Goal: Information Seeking & Learning: Check status

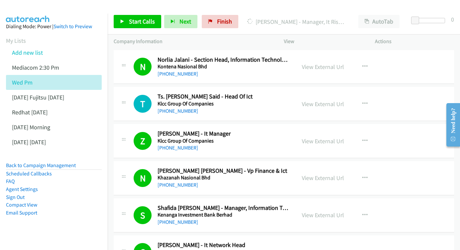
scroll to position [1972, 0]
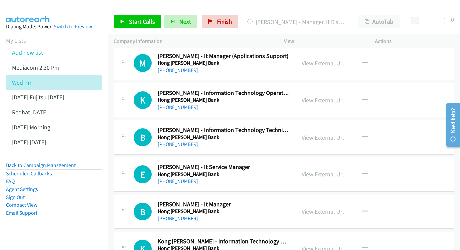
click at [326, 89] on div "View External Url View External Url Schedule/Manage Callback Start Calls Here R…" at bounding box center [344, 100] width 97 height 22
click at [323, 97] on link "View External Url" at bounding box center [323, 101] width 42 height 8
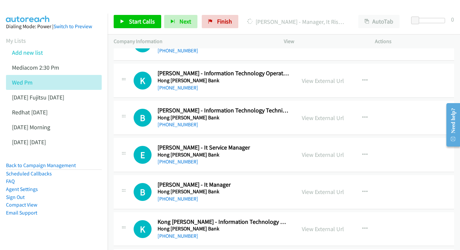
scroll to position [2000, 0]
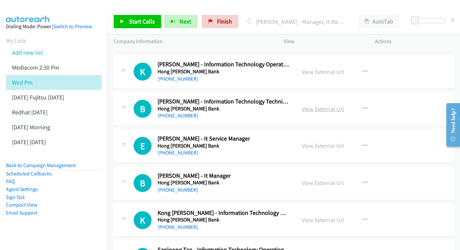
click at [325, 105] on link "View External Url" at bounding box center [323, 109] width 42 height 8
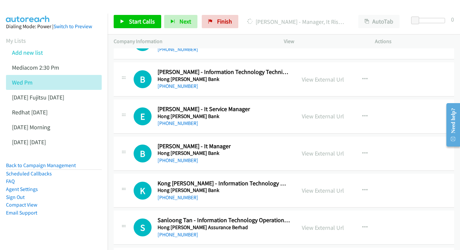
scroll to position [2039, 0]
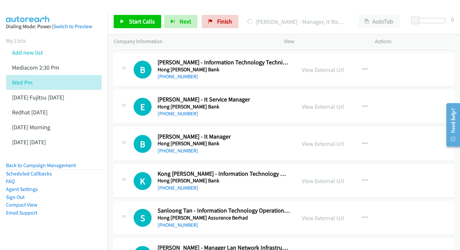
click at [299, 96] on div "View External Url View External Url Schedule/Manage Callback Start Calls Here R…" at bounding box center [344, 107] width 97 height 22
click at [317, 103] on link "View External Url" at bounding box center [323, 107] width 42 height 8
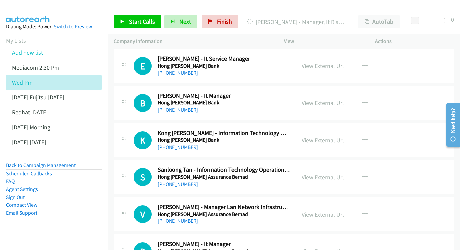
scroll to position [2082, 0]
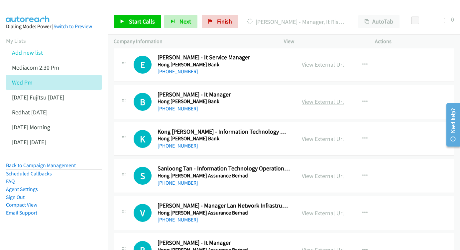
click at [322, 98] on link "View External Url" at bounding box center [323, 102] width 42 height 8
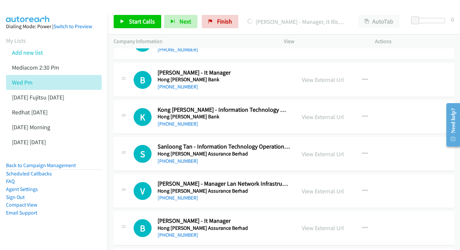
scroll to position [2111, 0]
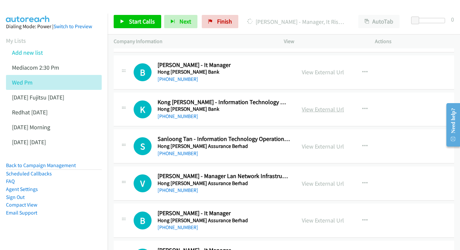
click at [324, 106] on link "View External Url" at bounding box center [323, 110] width 42 height 8
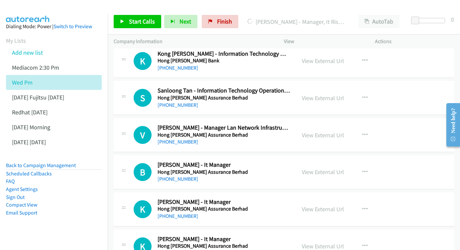
scroll to position [2158, 0]
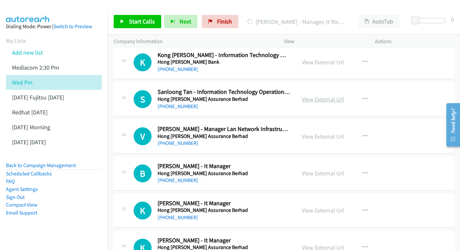
click at [318, 96] on link "View External Url" at bounding box center [323, 100] width 42 height 8
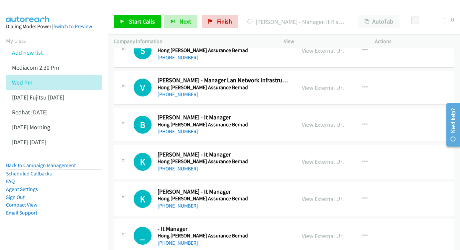
scroll to position [2217, 0]
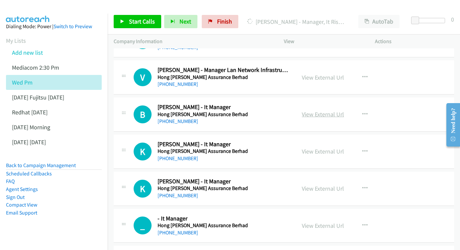
click at [338, 111] on link "View External Url" at bounding box center [323, 115] width 42 height 8
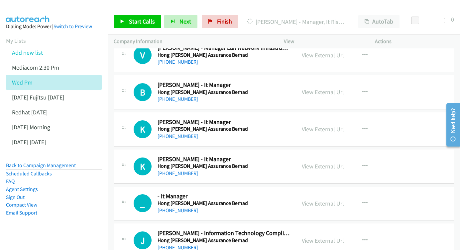
scroll to position [2252, 0]
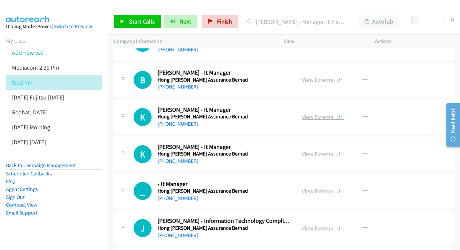
click at [331, 113] on link "View External Url" at bounding box center [323, 117] width 42 height 8
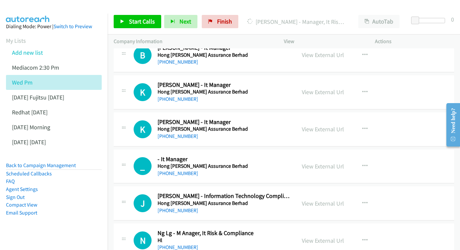
scroll to position [2288, 0]
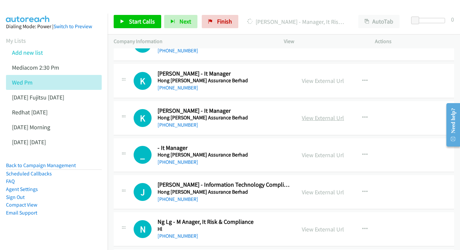
click at [311, 114] on link "View External Url" at bounding box center [323, 118] width 42 height 8
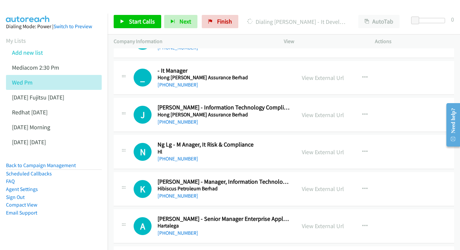
scroll to position [2367, 0]
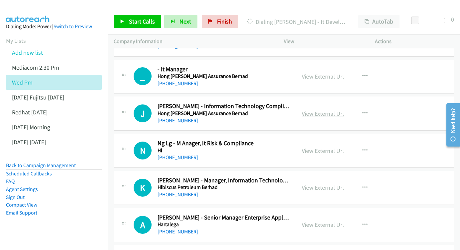
click at [320, 110] on link "View External Url" at bounding box center [323, 114] width 42 height 8
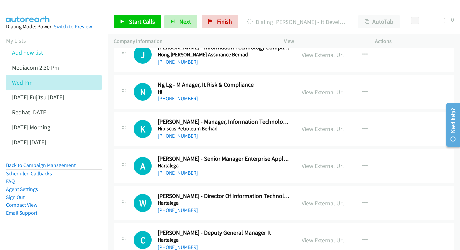
scroll to position [2413, 0]
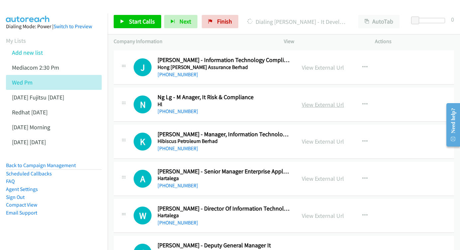
click at [323, 101] on link "View External Url" at bounding box center [323, 105] width 42 height 8
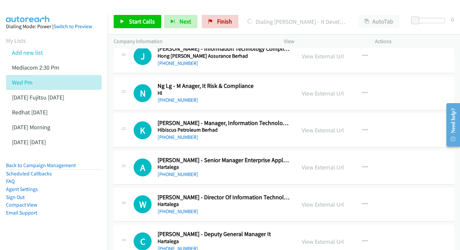
scroll to position [2435, 0]
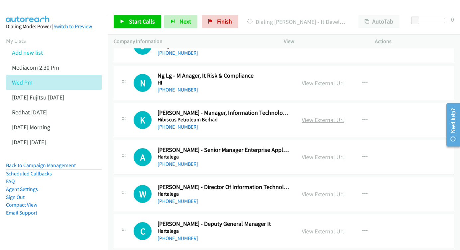
click at [319, 116] on link "View External Url" at bounding box center [323, 120] width 42 height 8
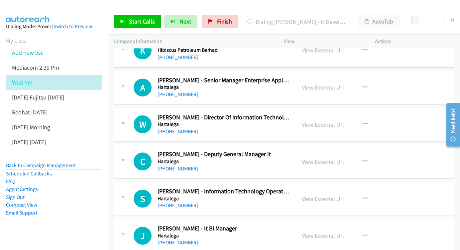
scroll to position [2517, 0]
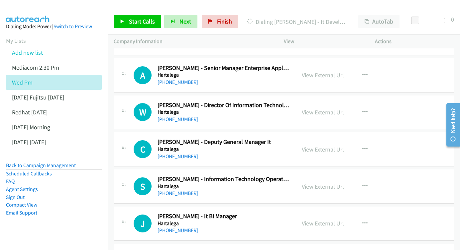
click at [331, 102] on div "View External Url View External Url Schedule/Manage Callback Start Calls Here R…" at bounding box center [344, 113] width 97 height 22
click at [317, 109] on link "View External Url" at bounding box center [323, 113] width 42 height 8
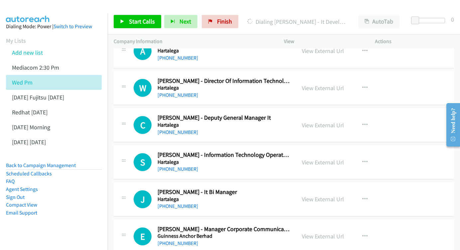
scroll to position [2552, 0]
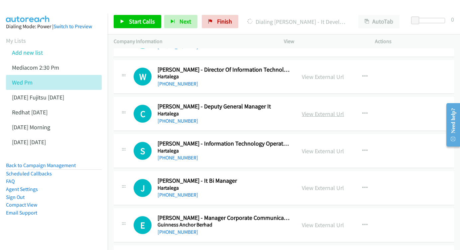
click at [317, 110] on link "View External Url" at bounding box center [323, 114] width 42 height 8
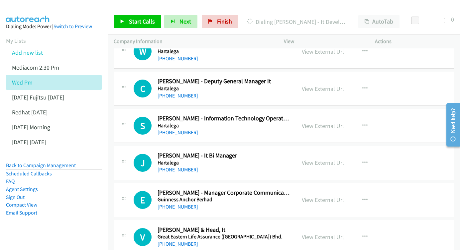
scroll to position [2589, 0]
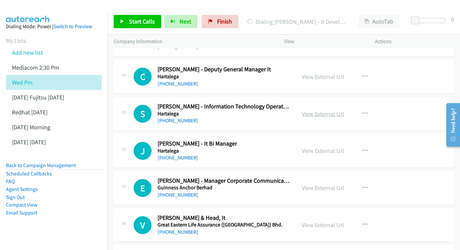
click at [317, 110] on link "View External Url" at bounding box center [323, 114] width 42 height 8
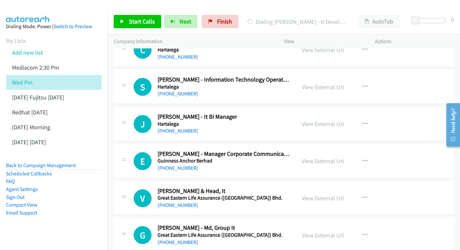
scroll to position [2618, 0]
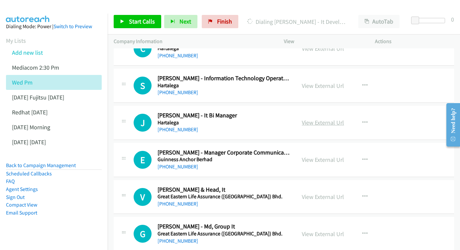
click at [333, 119] on link "View External Url" at bounding box center [323, 123] width 42 height 8
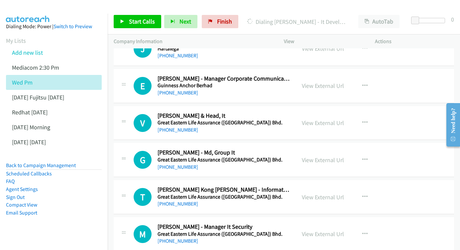
scroll to position [2693, 0]
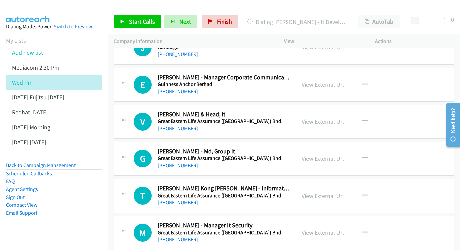
click at [315, 111] on div "View External Url View External Url Schedule/Manage Callback Start Calls Here R…" at bounding box center [344, 122] width 97 height 22
click at [313, 118] on link "View External Url" at bounding box center [323, 122] width 42 height 8
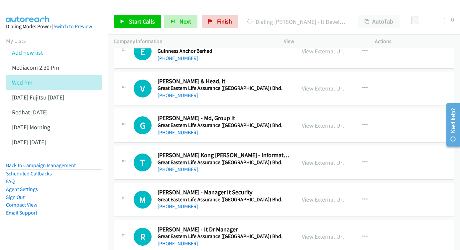
scroll to position [2728, 0]
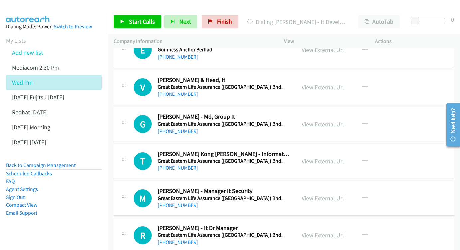
click at [325, 121] on link "View External Url" at bounding box center [323, 125] width 42 height 8
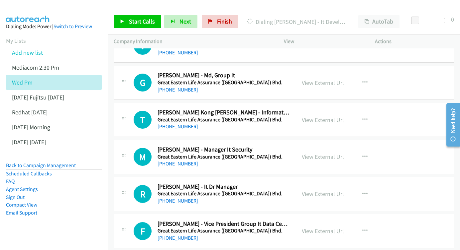
scroll to position [2770, 0]
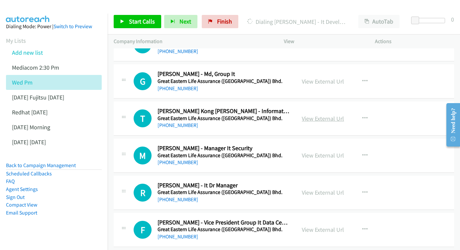
click at [315, 115] on link "View External Url" at bounding box center [323, 119] width 42 height 8
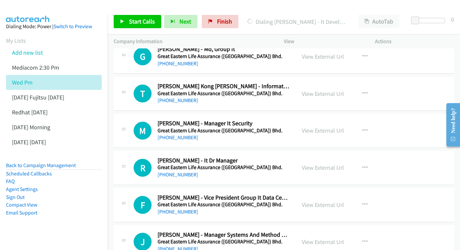
scroll to position [2797, 0]
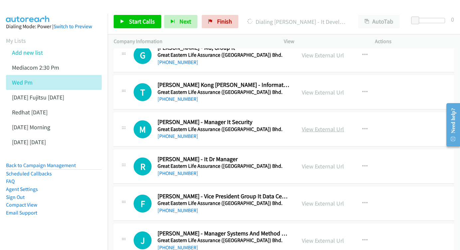
click at [314, 126] on link "View External Url" at bounding box center [323, 130] width 42 height 8
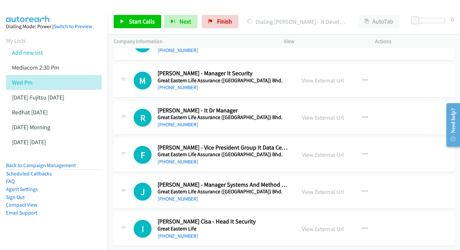
scroll to position [2847, 0]
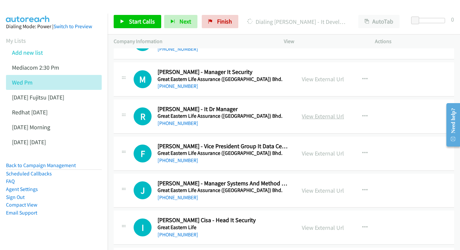
click at [323, 113] on link "View External Url" at bounding box center [323, 117] width 42 height 8
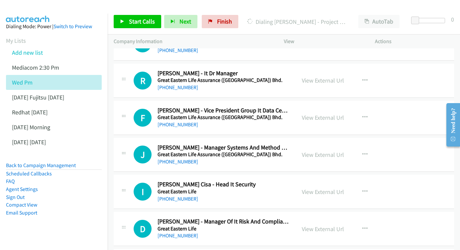
scroll to position [2884, 0]
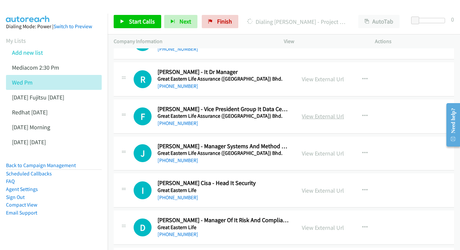
click at [321, 113] on link "View External Url" at bounding box center [323, 117] width 42 height 8
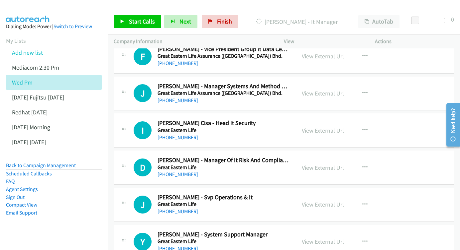
scroll to position [2945, 0]
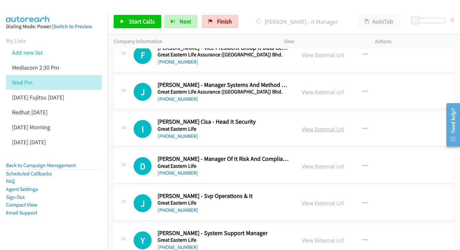
click at [316, 126] on link "View External Url" at bounding box center [323, 130] width 42 height 8
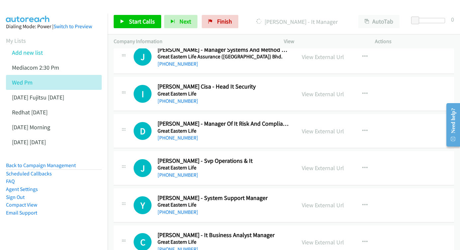
scroll to position [2982, 0]
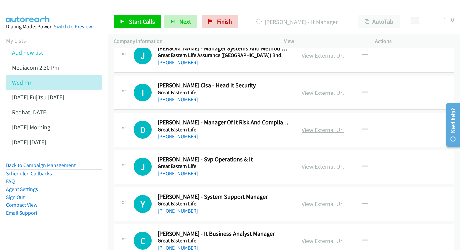
click at [324, 126] on link "View External Url" at bounding box center [323, 130] width 42 height 8
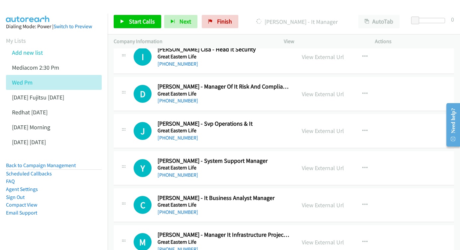
scroll to position [3019, 0]
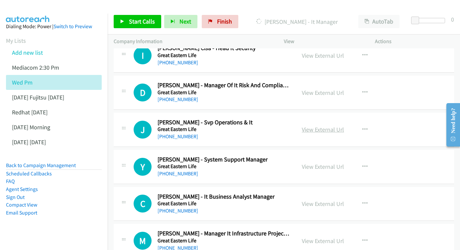
click at [328, 126] on link "View External Url" at bounding box center [323, 130] width 42 height 8
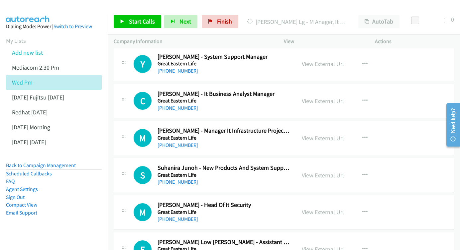
scroll to position [3132, 0]
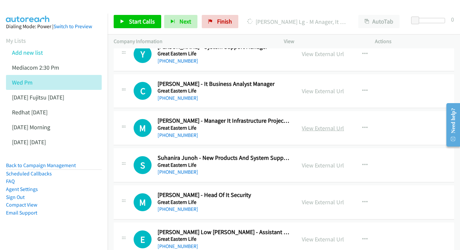
click at [316, 125] on link "View External Url" at bounding box center [323, 129] width 42 height 8
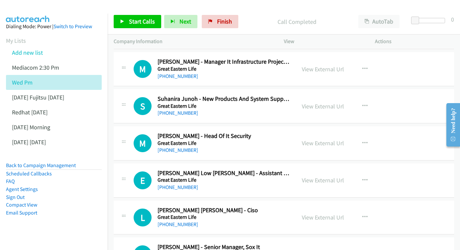
scroll to position [3203, 0]
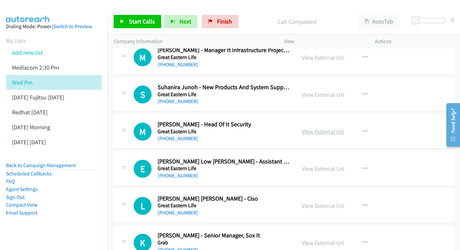
click at [311, 128] on link "View External Url" at bounding box center [323, 132] width 42 height 8
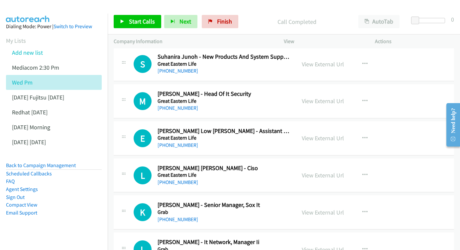
scroll to position [3243, 0]
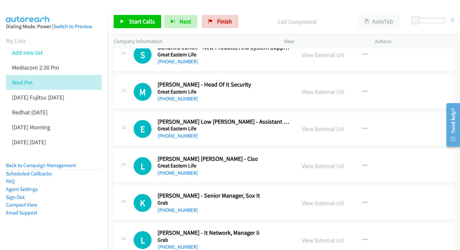
click at [310, 118] on div "View External Url View External Url Schedule/Manage Callback Start Calls Here R…" at bounding box center [344, 129] width 97 height 22
click at [313, 125] on link "View External Url" at bounding box center [323, 129] width 42 height 8
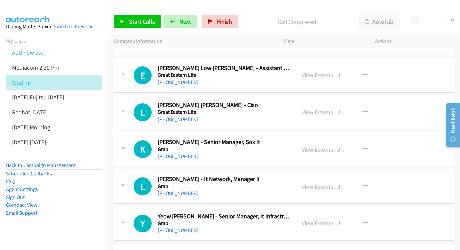
scroll to position [3295, 0]
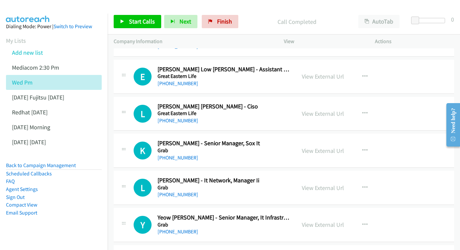
click at [318, 109] on div "View External Url" at bounding box center [323, 113] width 42 height 9
click at [317, 110] on link "View External Url" at bounding box center [323, 114] width 42 height 8
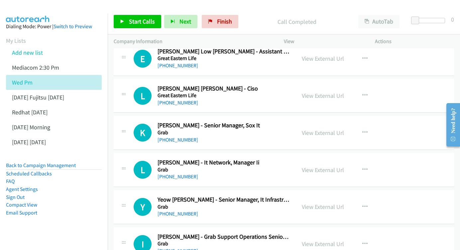
scroll to position [3314, 0]
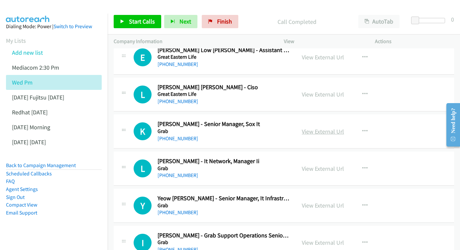
click at [310, 128] on link "View External Url" at bounding box center [323, 132] width 42 height 8
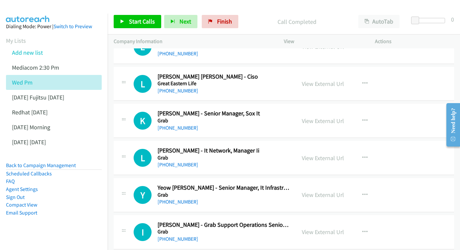
scroll to position [3346, 0]
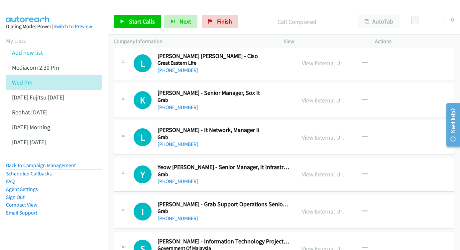
click at [324, 133] on div "View External Url" at bounding box center [323, 137] width 42 height 9
click at [323, 134] on link "View External Url" at bounding box center [323, 138] width 42 height 8
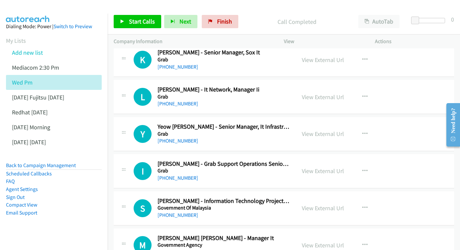
scroll to position [3388, 0]
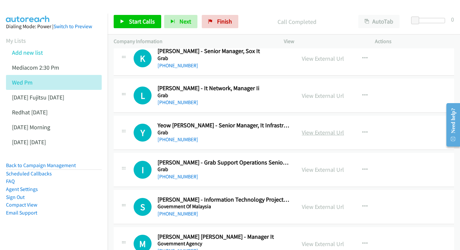
click at [330, 129] on link "View External Url" at bounding box center [323, 133] width 42 height 8
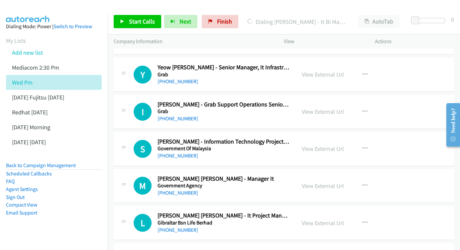
scroll to position [3458, 0]
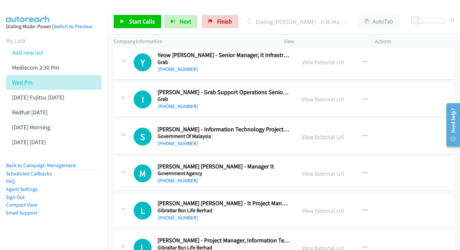
click at [318, 133] on link "View External Url" at bounding box center [323, 137] width 42 height 8
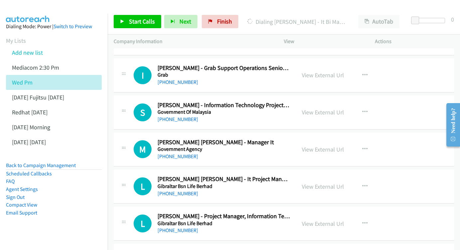
scroll to position [3495, 0]
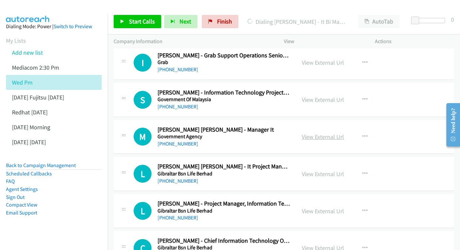
click at [329, 133] on link "View External Url" at bounding box center [323, 137] width 42 height 8
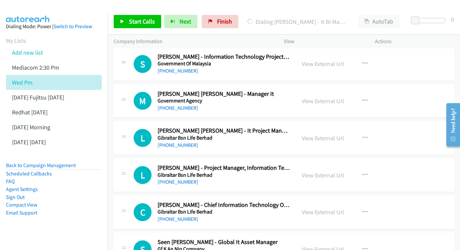
scroll to position [3539, 0]
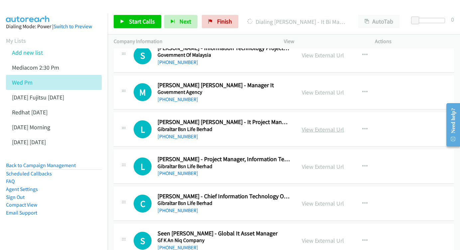
click at [299, 119] on div "View External Url View External Url Schedule/Manage Callback Start Calls Here R…" at bounding box center [344, 130] width 97 height 22
click at [304, 126] on link "View External Url" at bounding box center [323, 130] width 42 height 8
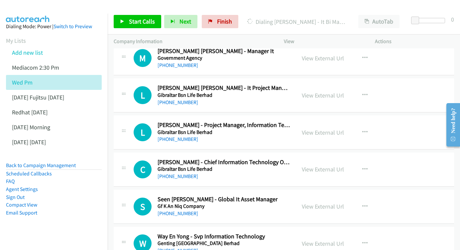
scroll to position [3575, 0]
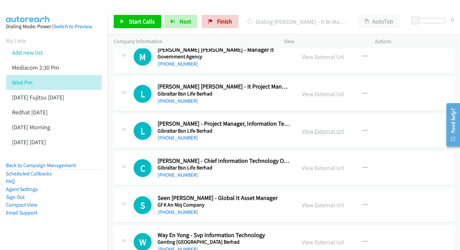
click at [326, 128] on link "View External Url" at bounding box center [323, 132] width 42 height 8
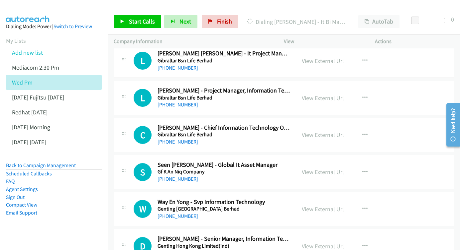
scroll to position [3609, 0]
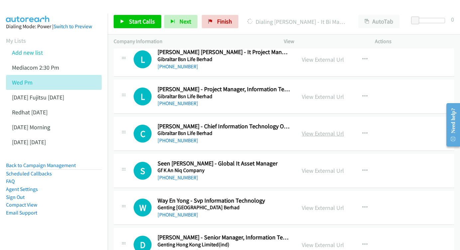
click at [327, 130] on link "View External Url" at bounding box center [323, 134] width 42 height 8
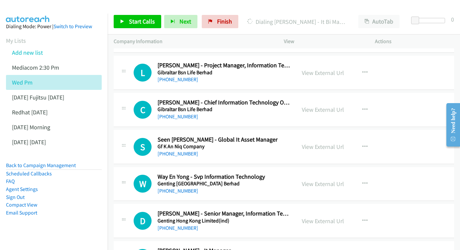
scroll to position [3644, 0]
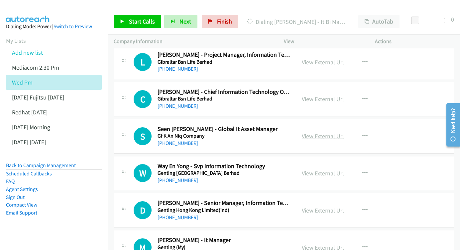
click at [321, 133] on link "View External Url" at bounding box center [323, 137] width 42 height 8
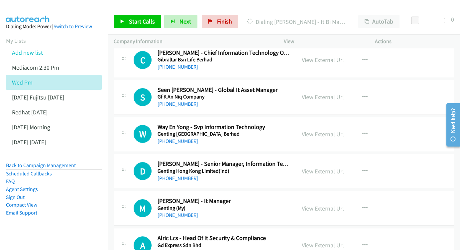
scroll to position [3684, 0]
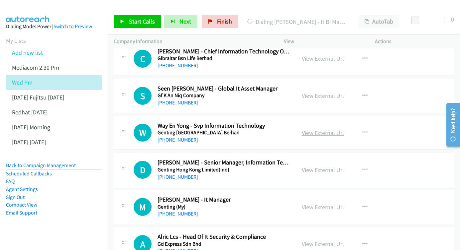
click at [318, 129] on link "View External Url" at bounding box center [323, 133] width 42 height 8
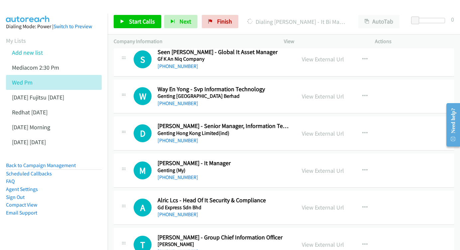
scroll to position [3722, 0]
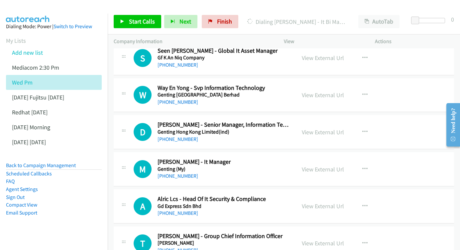
click at [327, 128] on div "View External Url" at bounding box center [323, 132] width 42 height 9
click at [324, 129] on link "View External Url" at bounding box center [323, 133] width 42 height 8
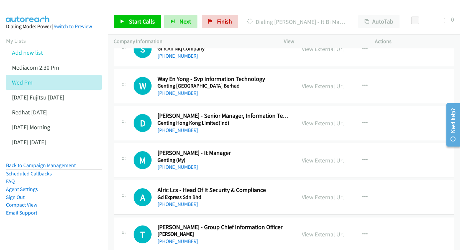
scroll to position [3760, 0]
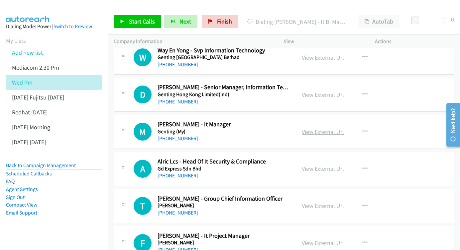
click at [326, 128] on link "View External Url" at bounding box center [323, 132] width 42 height 8
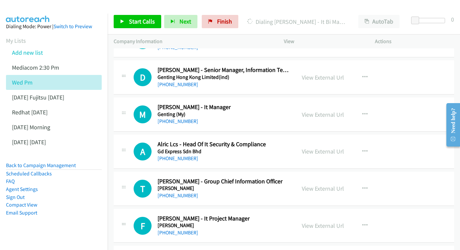
scroll to position [3789, 0]
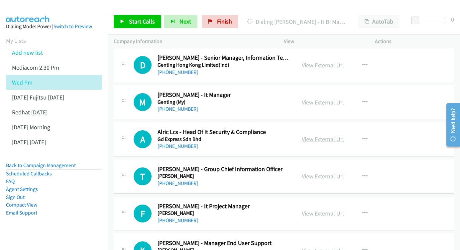
click at [322, 136] on link "View External Url" at bounding box center [323, 140] width 42 height 8
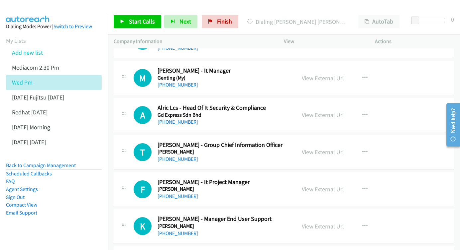
scroll to position [3815, 0]
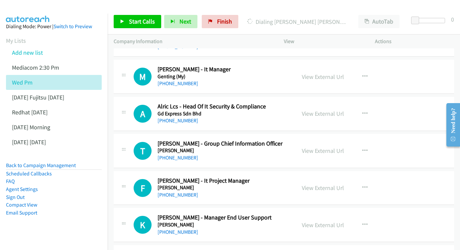
click at [314, 146] on div "View External Url" at bounding box center [323, 150] width 42 height 9
click at [310, 147] on link "View External Url" at bounding box center [323, 151] width 42 height 8
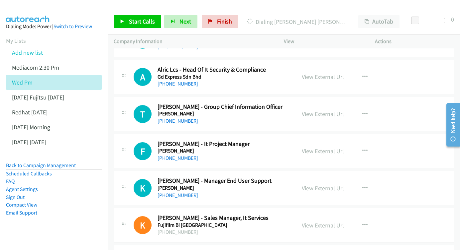
scroll to position [3860, 0]
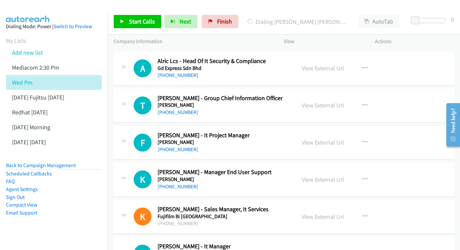
click at [332, 132] on div "View External Url View External Url Schedule/Manage Callback Start Calls Here R…" at bounding box center [344, 143] width 97 height 22
click at [320, 139] on link "View External Url" at bounding box center [323, 143] width 42 height 8
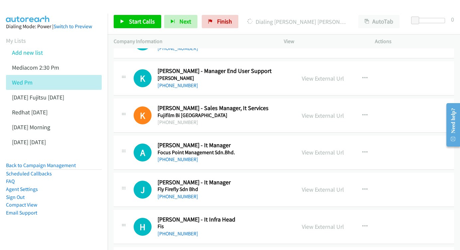
scroll to position [3963, 0]
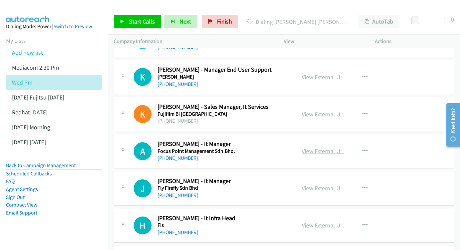
click at [310, 147] on link "View External Url" at bounding box center [323, 151] width 42 height 8
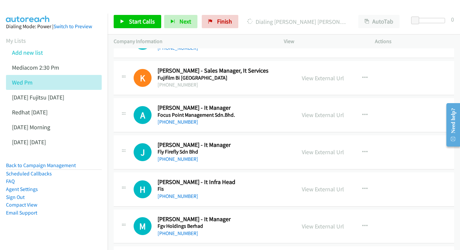
scroll to position [4001, 0]
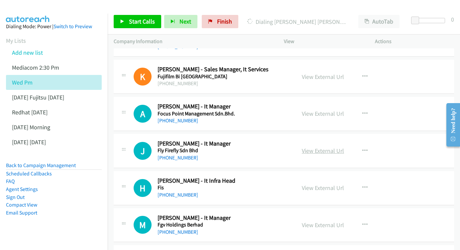
click at [336, 147] on link "View External Url" at bounding box center [323, 151] width 42 height 8
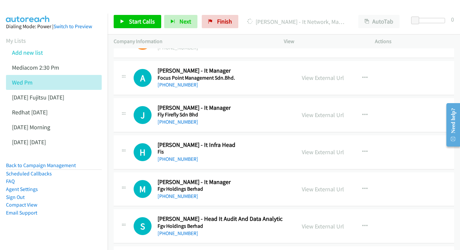
scroll to position [4047, 0]
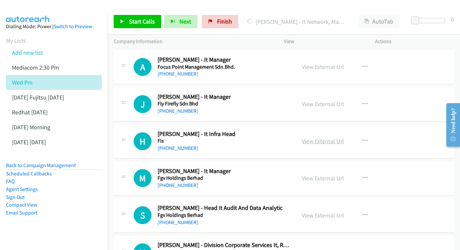
click at [328, 137] on link "View External Url" at bounding box center [323, 141] width 42 height 8
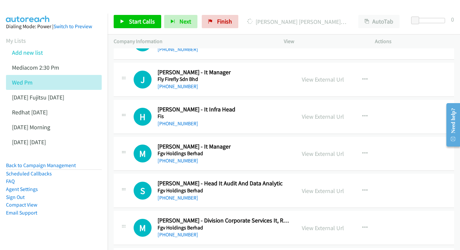
scroll to position [4073, 0]
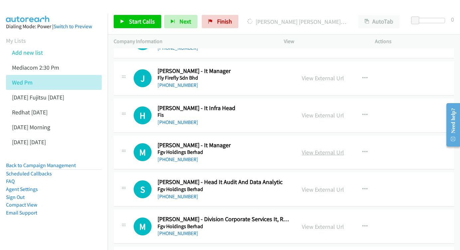
click at [319, 149] on link "View External Url" at bounding box center [323, 153] width 42 height 8
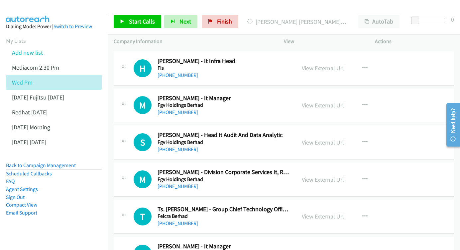
scroll to position [4122, 0]
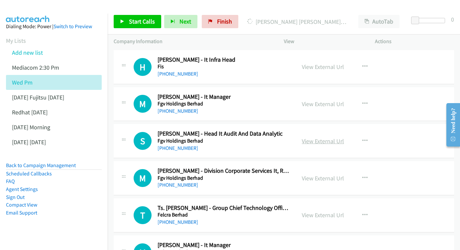
click at [318, 137] on link "View External Url" at bounding box center [323, 141] width 42 height 8
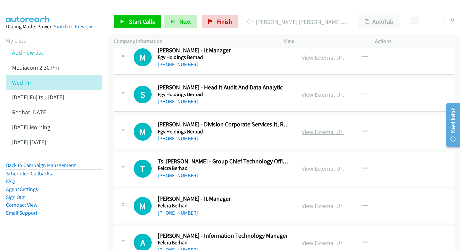
click at [318, 128] on link "View External Url" at bounding box center [323, 132] width 42 height 8
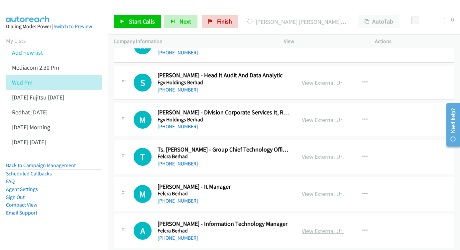
scroll to position [4189, 0]
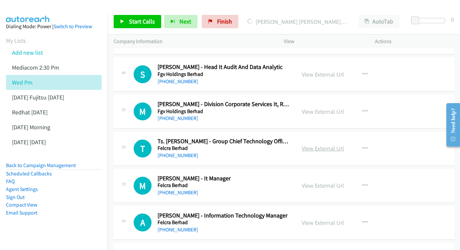
click at [333, 145] on link "View External Url" at bounding box center [323, 149] width 42 height 8
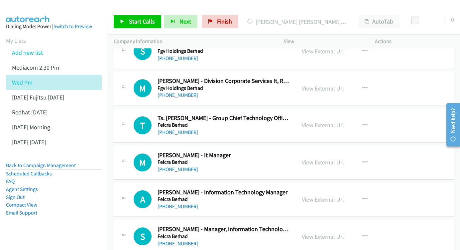
scroll to position [4213, 0]
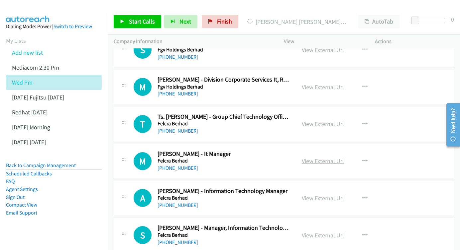
click at [318, 157] on link "View External Url" at bounding box center [323, 161] width 42 height 8
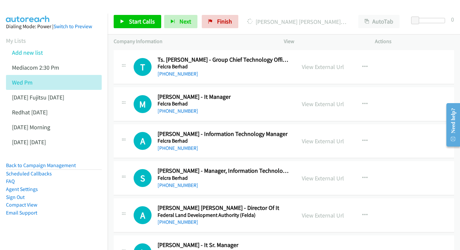
scroll to position [4258, 0]
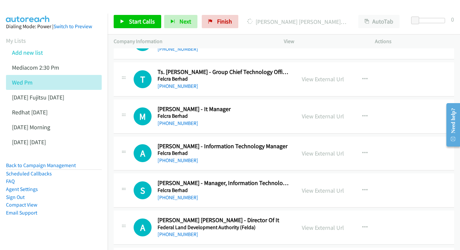
click at [325, 149] on div "View External Url" at bounding box center [323, 153] width 42 height 9
click at [312, 150] on link "View External Url" at bounding box center [323, 154] width 42 height 8
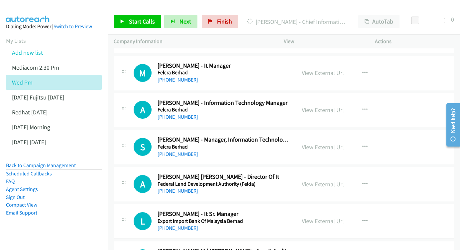
scroll to position [4310, 0]
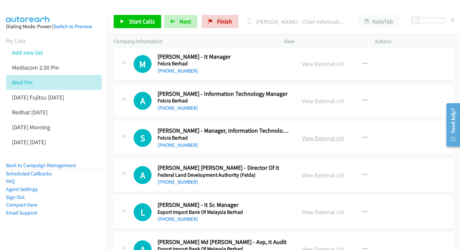
click at [332, 135] on link "View External Url" at bounding box center [323, 139] width 42 height 8
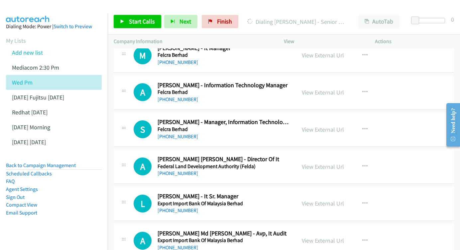
scroll to position [4340, 0]
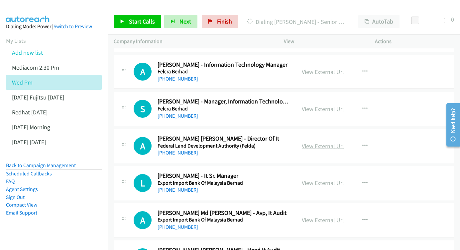
click at [319, 142] on link "View External Url" at bounding box center [323, 146] width 42 height 8
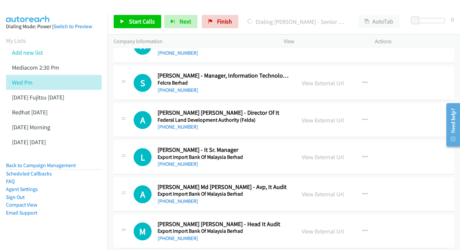
scroll to position [4367, 0]
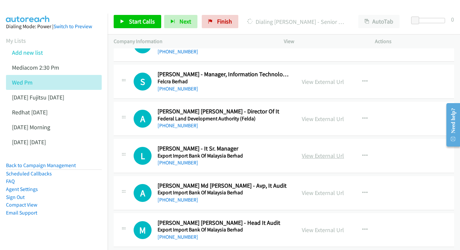
click at [324, 152] on link "View External Url" at bounding box center [323, 156] width 42 height 8
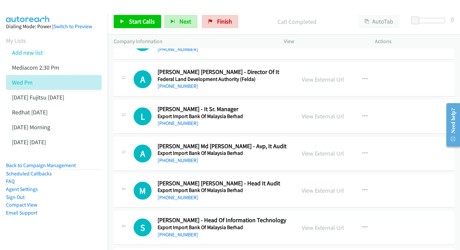
scroll to position [4408, 0]
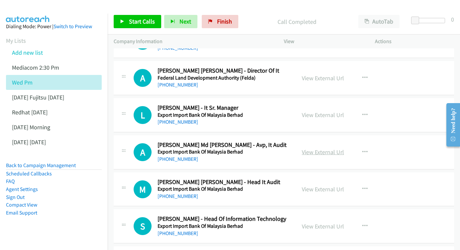
click at [314, 148] on link "View External Url" at bounding box center [323, 152] width 42 height 8
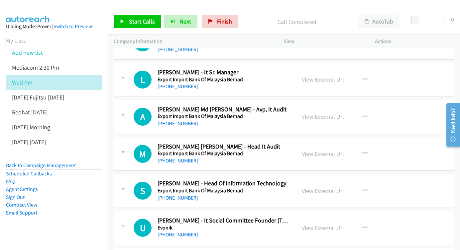
scroll to position [4445, 0]
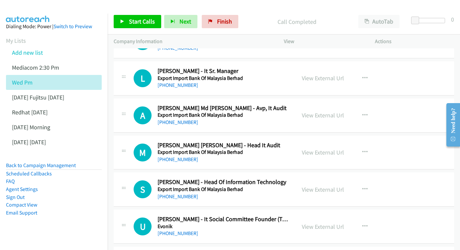
click at [303, 148] on div "View External Url" at bounding box center [323, 152] width 42 height 9
click at [325, 149] on link "View External Url" at bounding box center [323, 153] width 42 height 8
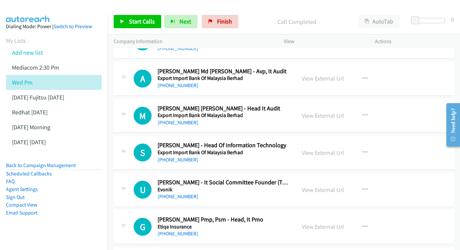
scroll to position [4490, 0]
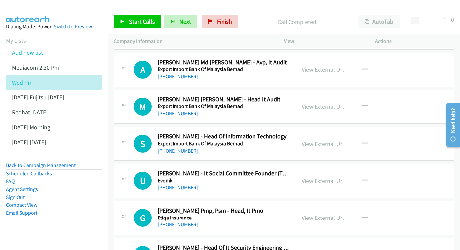
click at [314, 133] on div "View External Url View External Url Schedule/Manage Callback Start Calls Here R…" at bounding box center [344, 144] width 97 height 22
click at [315, 140] on link "View External Url" at bounding box center [323, 144] width 42 height 8
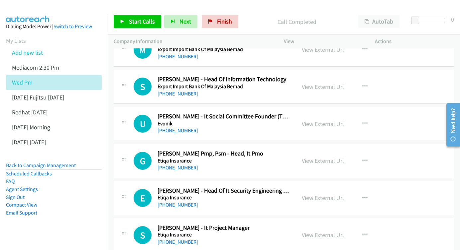
scroll to position [4557, 0]
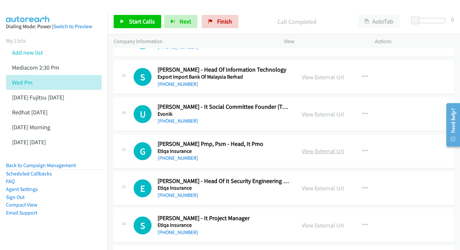
click at [336, 147] on link "View External Url" at bounding box center [323, 151] width 42 height 8
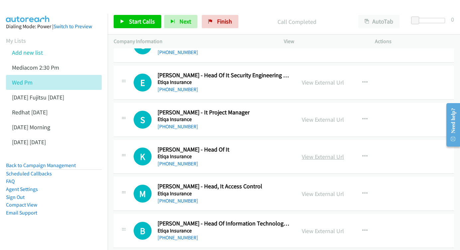
scroll to position [4674, 0]
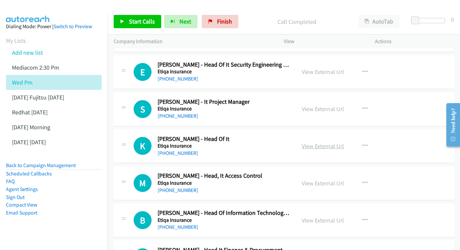
click at [317, 142] on link "View External Url" at bounding box center [323, 146] width 42 height 8
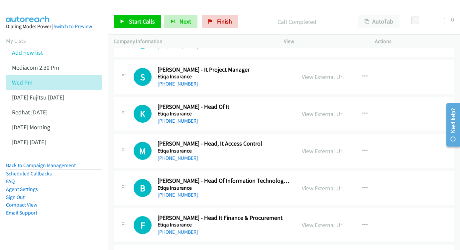
scroll to position [4707, 0]
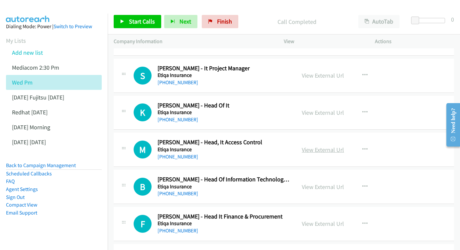
click at [314, 146] on link "View External Url" at bounding box center [323, 150] width 42 height 8
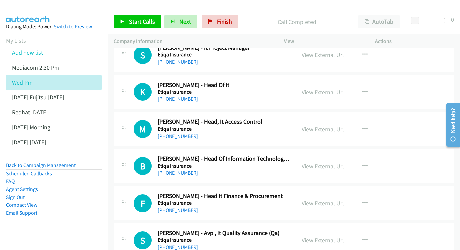
scroll to position [4740, 0]
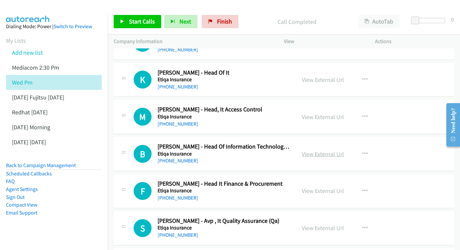
click at [322, 150] on link "View External Url" at bounding box center [323, 154] width 42 height 8
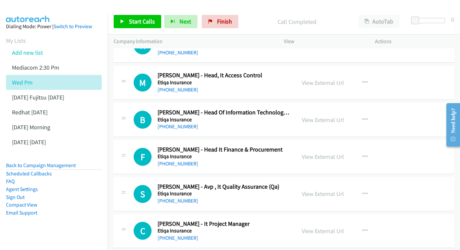
scroll to position [4786, 0]
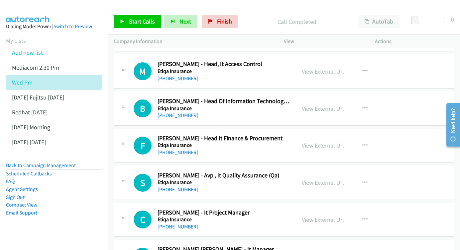
click at [315, 142] on link "View External Url" at bounding box center [323, 146] width 42 height 8
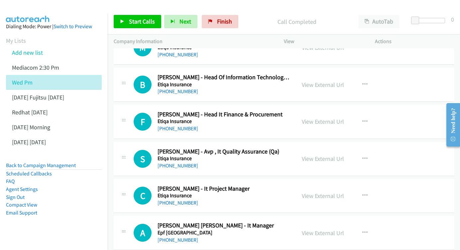
scroll to position [4822, 0]
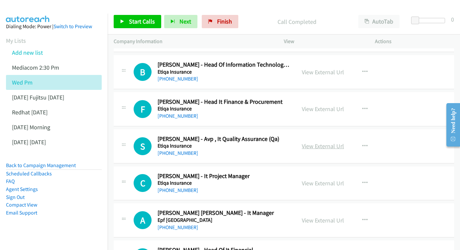
click at [317, 142] on link "View External Url" at bounding box center [323, 146] width 42 height 8
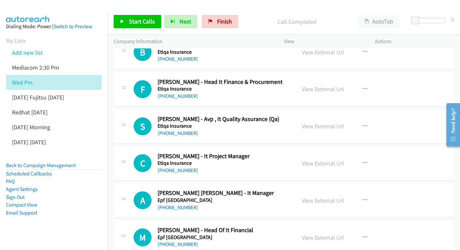
scroll to position [4853, 0]
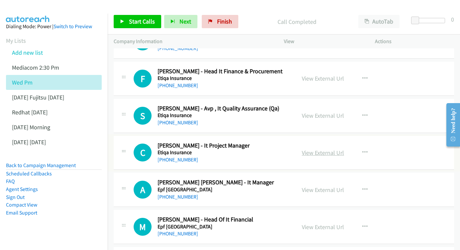
click at [313, 149] on link "View External Url" at bounding box center [323, 153] width 42 height 8
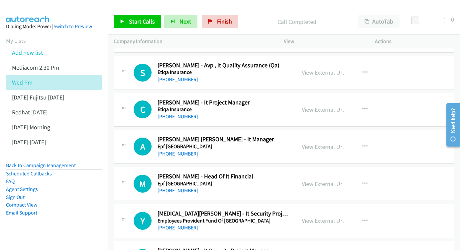
scroll to position [4897, 0]
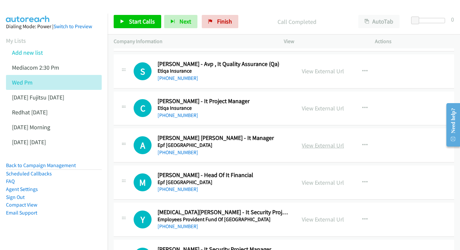
click at [320, 142] on link "View External Url" at bounding box center [323, 146] width 42 height 8
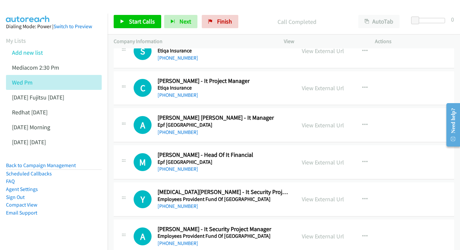
scroll to position [4929, 0]
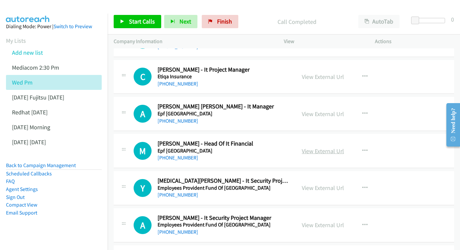
click at [314, 147] on link "View External Url" at bounding box center [323, 151] width 42 height 8
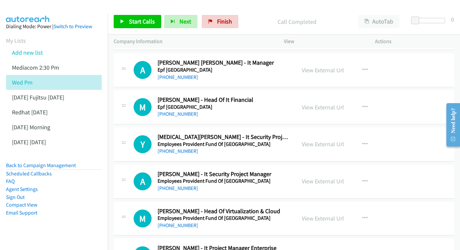
scroll to position [4971, 0]
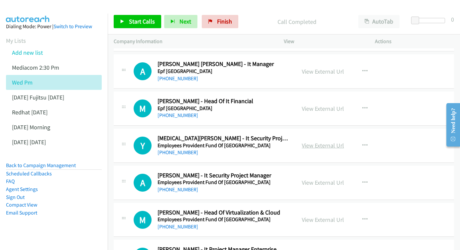
click at [331, 142] on link "View External Url" at bounding box center [323, 146] width 42 height 8
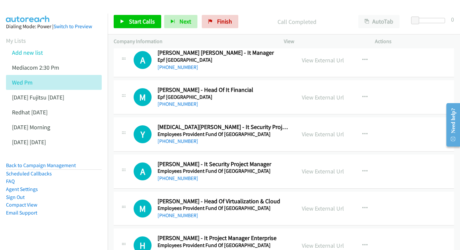
scroll to position [4994, 0]
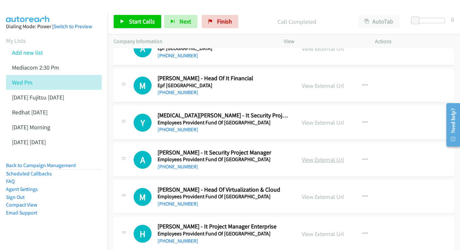
click at [310, 156] on link "View External Url" at bounding box center [323, 160] width 42 height 8
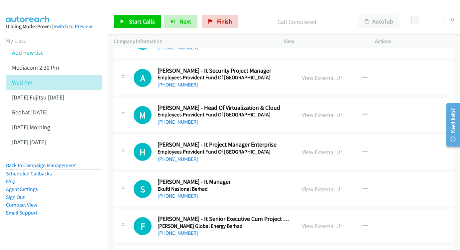
scroll to position [5078, 0]
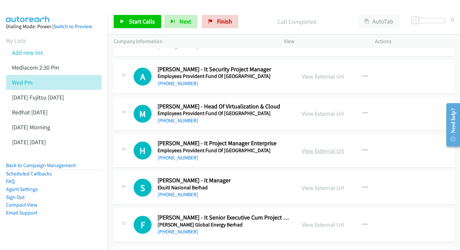
click at [322, 147] on link "View External Url" at bounding box center [323, 151] width 42 height 8
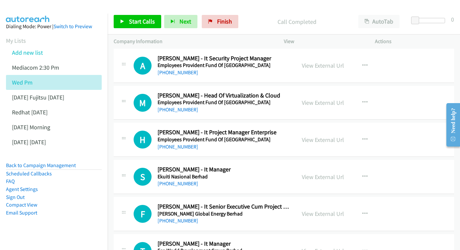
scroll to position [5100, 0]
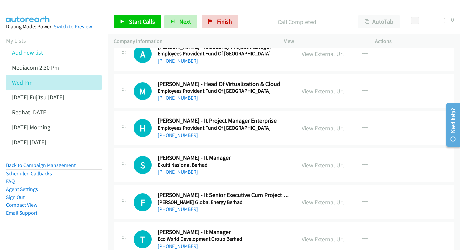
drag, startPoint x: 322, startPoint y: 82, endPoint x: 220, endPoint y: 54, distance: 106.8
click at [329, 162] on link "View External Url" at bounding box center [323, 166] width 42 height 8
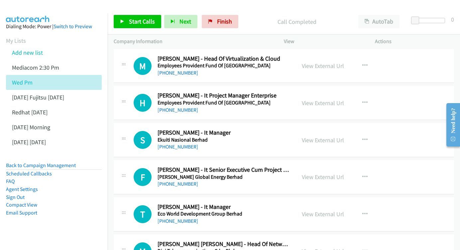
scroll to position [5138, 0]
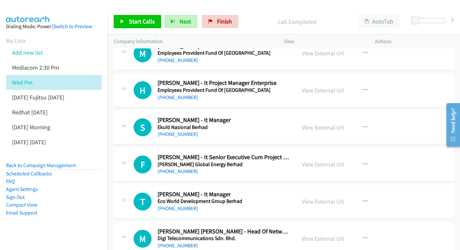
click at [315, 154] on div "View External Url View External Url Schedule/Manage Callback Start Calls Here R…" at bounding box center [344, 165] width 97 height 22
click at [320, 161] on link "View External Url" at bounding box center [323, 165] width 42 height 8
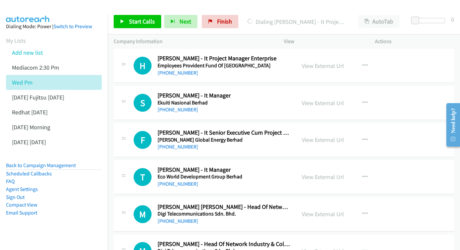
scroll to position [5174, 0]
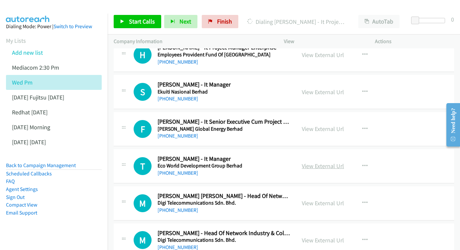
click at [310, 162] on link "View External Url" at bounding box center [323, 166] width 42 height 8
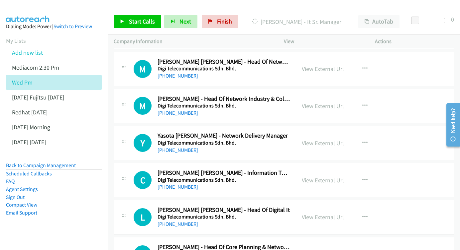
scroll to position [5309, 0]
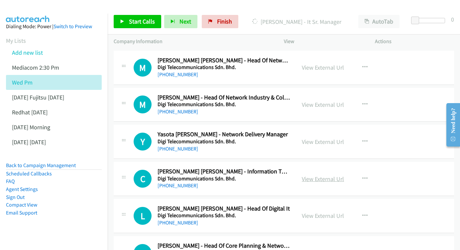
click at [319, 175] on link "View External Url" at bounding box center [323, 179] width 42 height 8
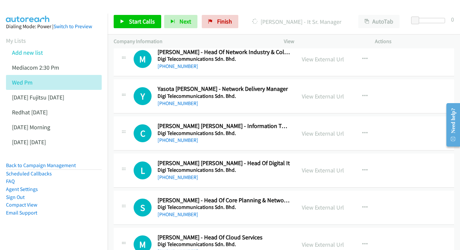
scroll to position [5356, 0]
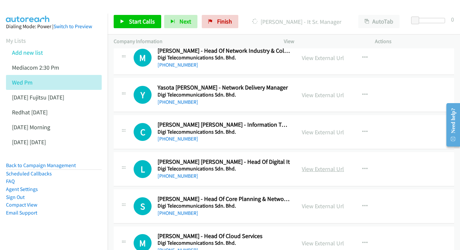
click at [321, 165] on link "View External Url" at bounding box center [323, 169] width 42 height 8
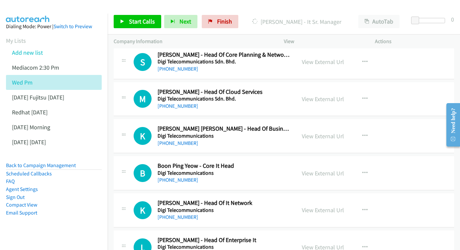
scroll to position [5509, 0]
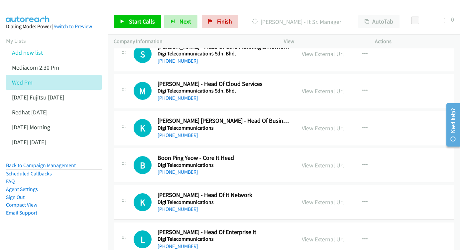
click at [315, 162] on link "View External Url" at bounding box center [323, 166] width 42 height 8
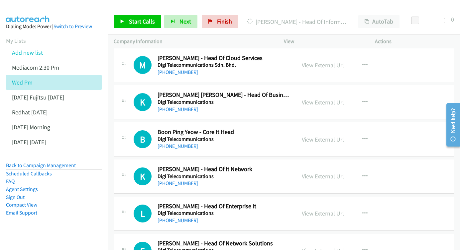
scroll to position [5545, 0]
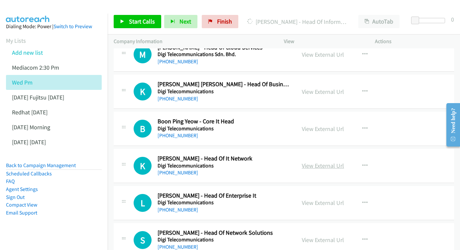
click at [321, 162] on link "View External Url" at bounding box center [323, 166] width 42 height 8
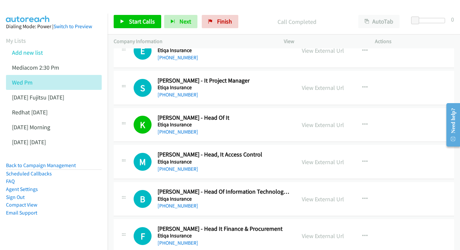
scroll to position [4707, 0]
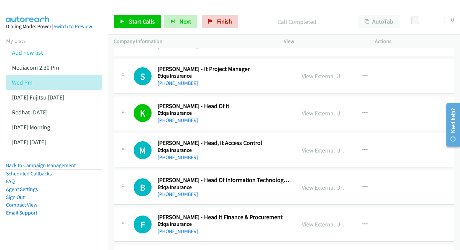
click at [317, 147] on link "View External Url" at bounding box center [323, 151] width 42 height 8
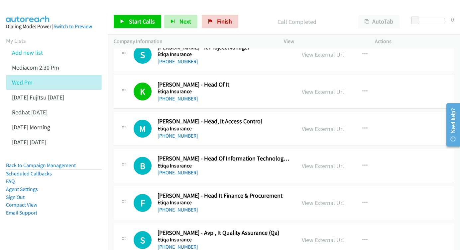
scroll to position [4730, 0]
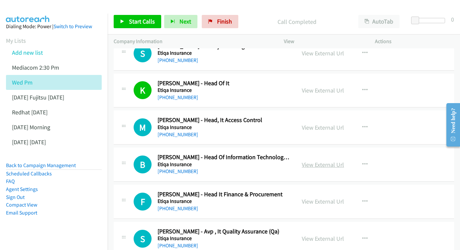
click at [318, 161] on link "View External Url" at bounding box center [323, 165] width 42 height 8
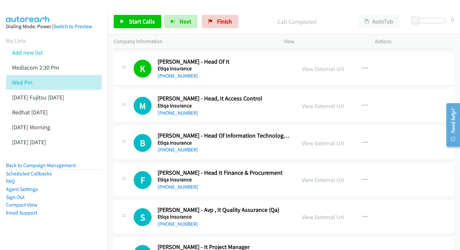
scroll to position [4752, 0]
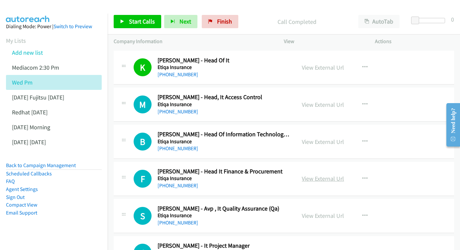
click at [318, 175] on link "View External Url" at bounding box center [323, 179] width 42 height 8
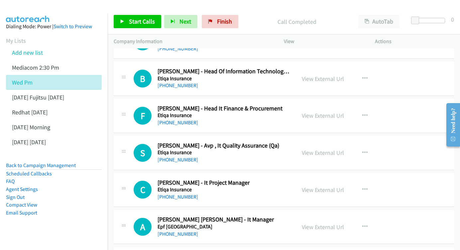
scroll to position [4817, 0]
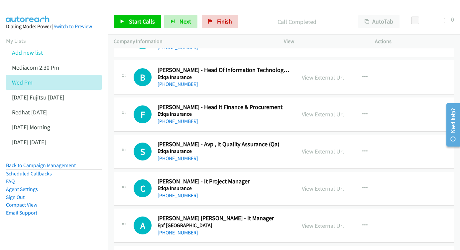
click at [317, 148] on link "View External Url" at bounding box center [323, 152] width 42 height 8
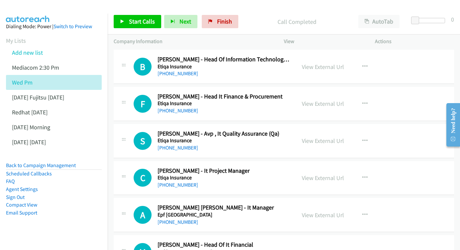
scroll to position [4853, 0]
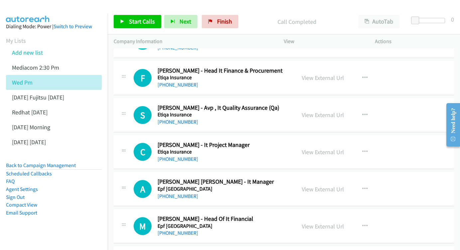
click at [299, 141] on div "View External Url View External Url Schedule/Manage Callback Start Calls Here R…" at bounding box center [344, 152] width 97 height 22
click at [312, 148] on link "View External Url" at bounding box center [323, 152] width 42 height 8
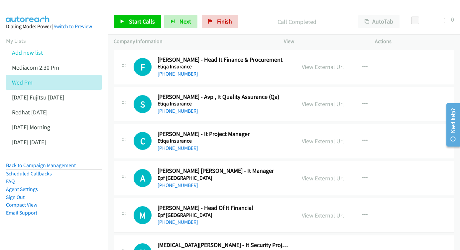
scroll to position [4894, 0]
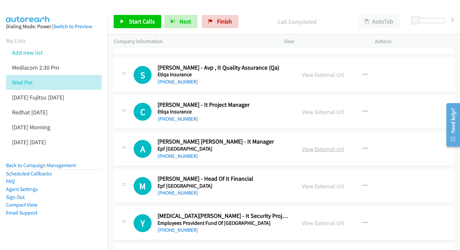
click at [324, 145] on link "View External Url" at bounding box center [323, 149] width 42 height 8
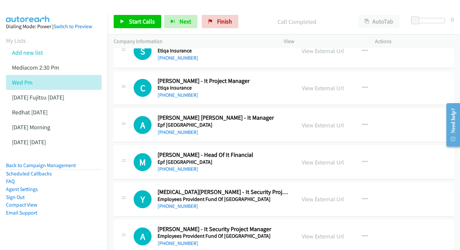
scroll to position [4919, 0]
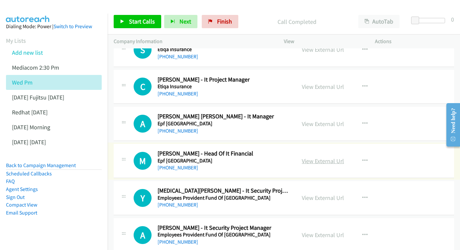
click at [318, 157] on link "View External Url" at bounding box center [323, 161] width 42 height 8
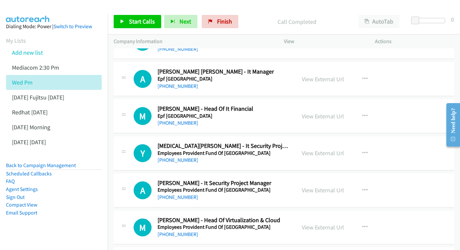
scroll to position [4965, 0]
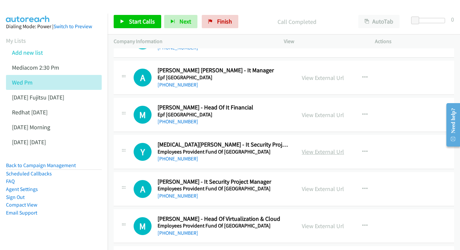
click at [310, 148] on link "View External Url" at bounding box center [323, 152] width 42 height 8
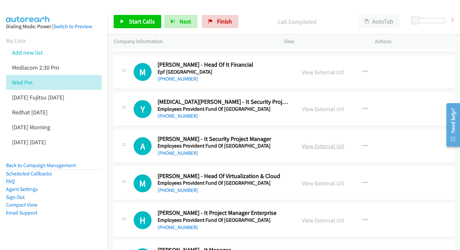
click at [317, 142] on link "View External Url" at bounding box center [323, 146] width 42 height 8
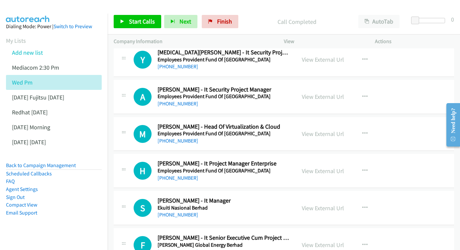
scroll to position [5067, 0]
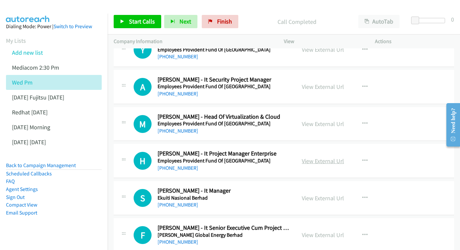
click at [311, 157] on link "View External Url" at bounding box center [323, 161] width 42 height 8
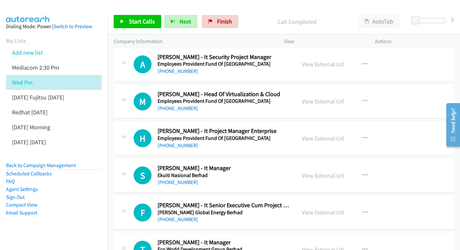
scroll to position [5101, 0]
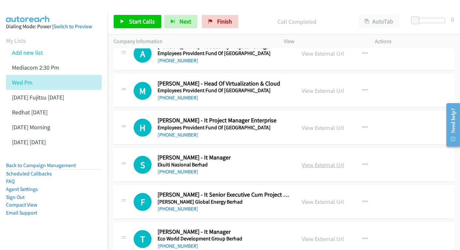
click at [314, 161] on link "View External Url" at bounding box center [323, 165] width 42 height 8
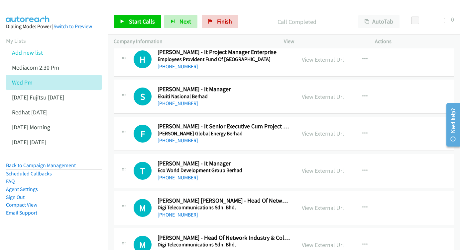
scroll to position [5180, 0]
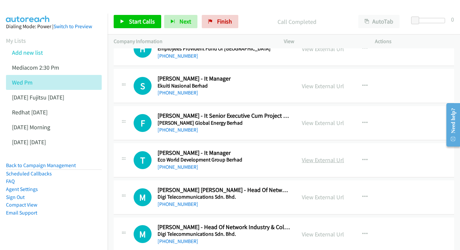
click at [324, 156] on link "View External Url" at bounding box center [323, 160] width 42 height 8
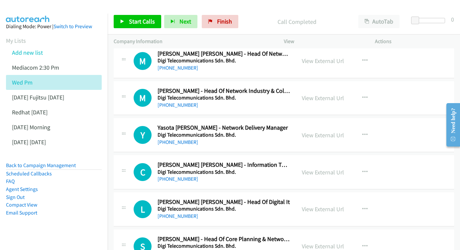
scroll to position [5317, 0]
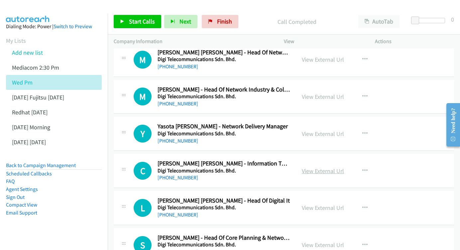
click at [324, 167] on link "View External Url" at bounding box center [323, 171] width 42 height 8
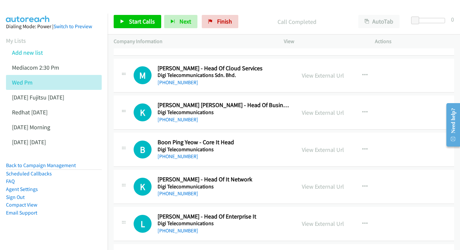
scroll to position [5523, 0]
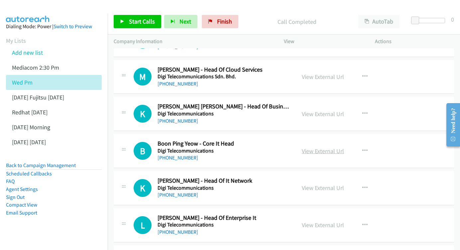
click at [324, 147] on link "View External Url" at bounding box center [323, 151] width 42 height 8
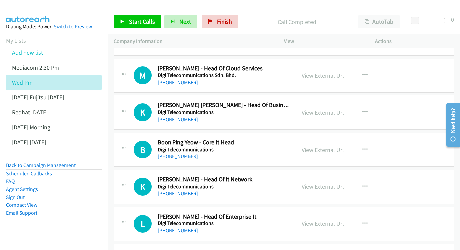
scroll to position [5537, 0]
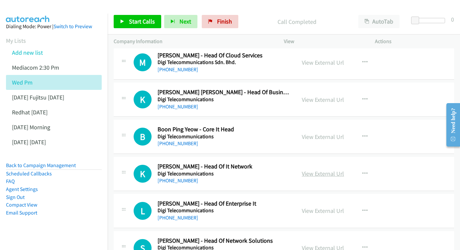
click at [324, 163] on div "View External Url View External Url Schedule/Manage Callback Start Calls Here R…" at bounding box center [344, 174] width 97 height 22
click at [326, 170] on link "View External Url" at bounding box center [323, 174] width 42 height 8
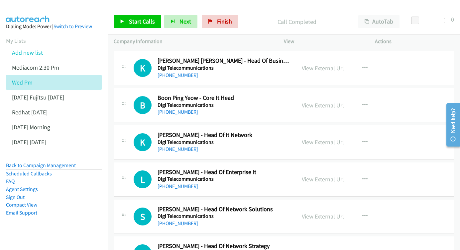
scroll to position [5580, 0]
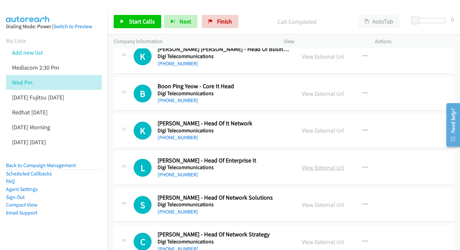
click at [328, 164] on link "View External Url" at bounding box center [323, 168] width 42 height 8
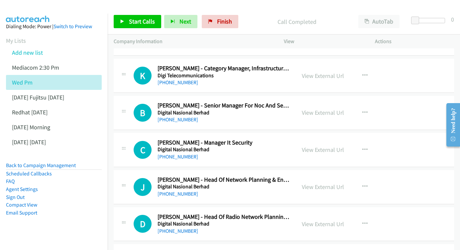
scroll to position [5775, 0]
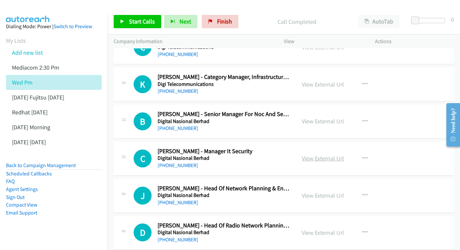
click at [315, 155] on link "View External Url" at bounding box center [323, 159] width 42 height 8
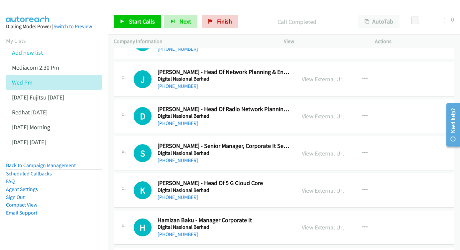
scroll to position [5881, 0]
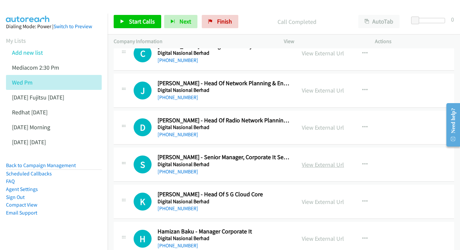
click at [319, 161] on link "View External Url" at bounding box center [323, 165] width 42 height 8
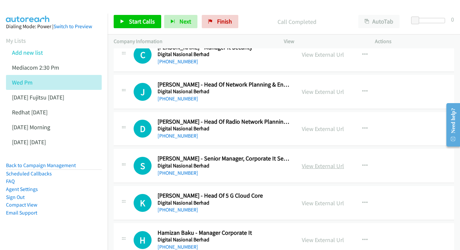
click at [330, 162] on link "View External Url" at bounding box center [323, 166] width 42 height 8
click at [319, 200] on link "View External Url" at bounding box center [323, 204] width 42 height 8
click at [330, 236] on link "View External Url" at bounding box center [323, 240] width 42 height 8
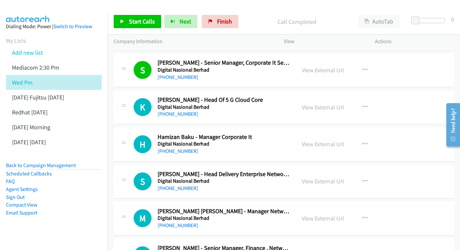
scroll to position [5986, 0]
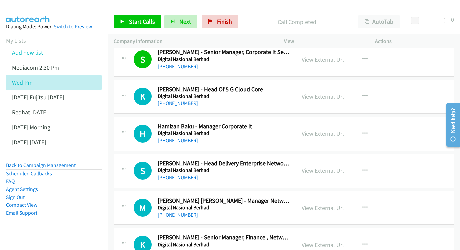
click at [322, 167] on link "View External Url" at bounding box center [323, 171] width 42 height 8
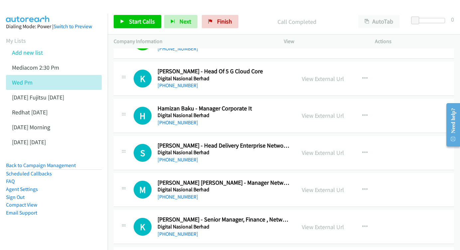
scroll to position [6005, 0]
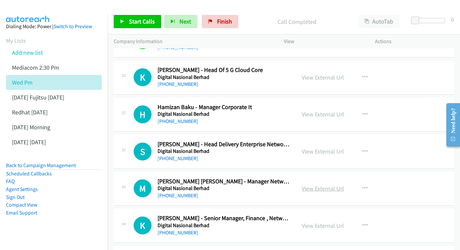
click at [310, 185] on link "View External Url" at bounding box center [323, 189] width 42 height 8
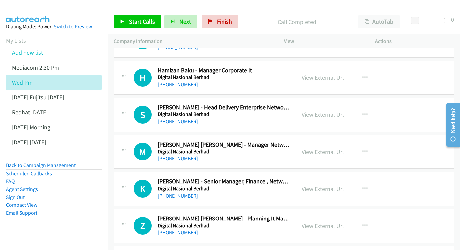
scroll to position [6055, 0]
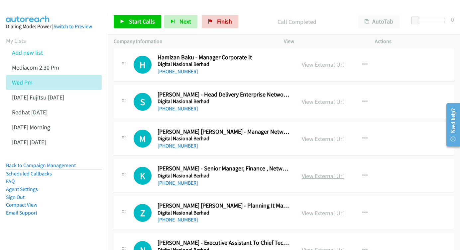
click at [321, 172] on link "View External Url" at bounding box center [323, 176] width 42 height 8
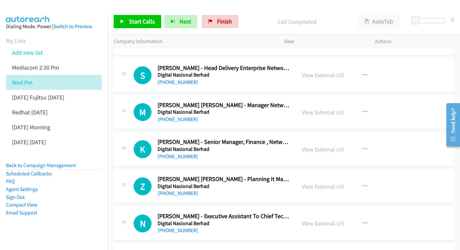
scroll to position [6083, 0]
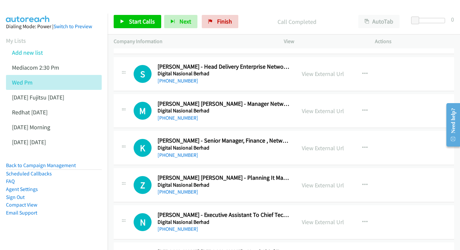
click at [317, 181] on div "View External Url" at bounding box center [323, 185] width 42 height 9
click at [328, 182] on link "View External Url" at bounding box center [323, 186] width 42 height 8
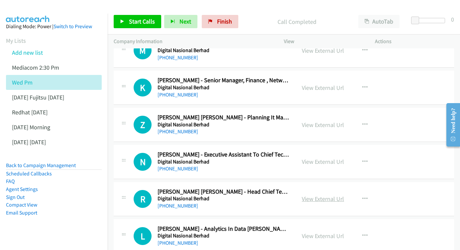
scroll to position [6154, 0]
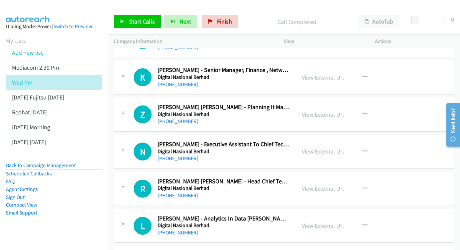
click at [307, 178] on div "View External Url View External Url Schedule/Manage Callback Start Calls Here R…" at bounding box center [344, 189] width 97 height 22
click at [325, 185] on link "View External Url" at bounding box center [323, 189] width 42 height 8
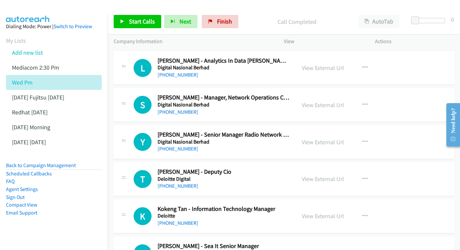
scroll to position [6323, 0]
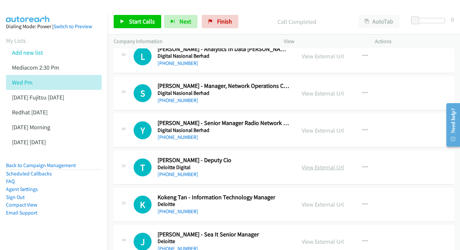
click at [324, 164] on link "View External Url" at bounding box center [323, 168] width 42 height 8
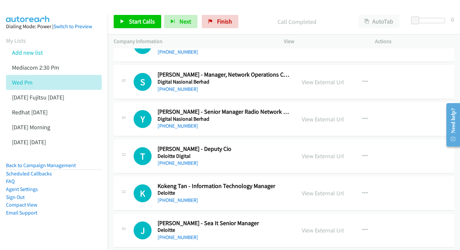
scroll to position [6347, 0]
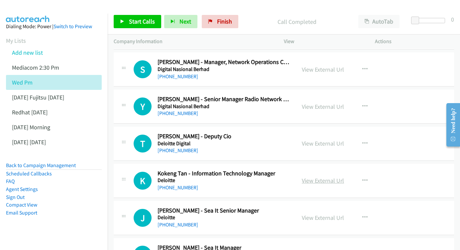
click at [338, 177] on link "View External Url" at bounding box center [323, 181] width 42 height 8
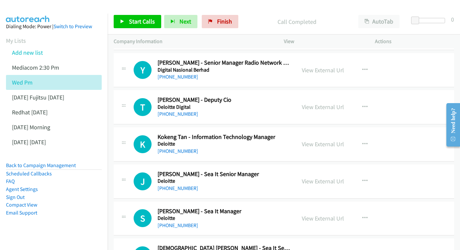
scroll to position [6385, 0]
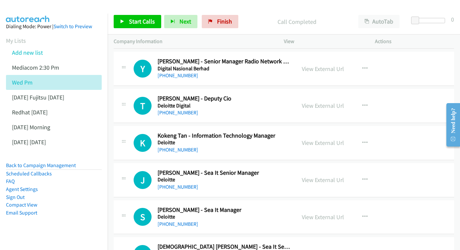
click at [315, 169] on div "View External Url View External Url Schedule/Manage Callback Start Calls Here R…" at bounding box center [344, 180] width 97 height 22
click at [318, 176] on link "View External Url" at bounding box center [323, 180] width 42 height 8
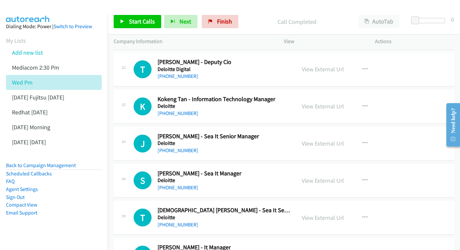
scroll to position [6423, 0]
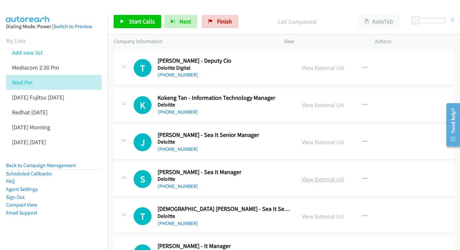
click at [321, 176] on link "View External Url" at bounding box center [323, 180] width 42 height 8
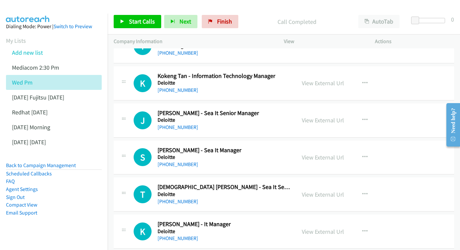
scroll to position [6457, 0]
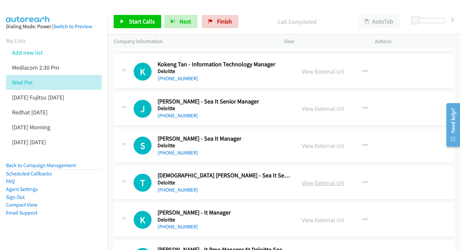
click at [314, 179] on link "View External Url" at bounding box center [323, 183] width 42 height 8
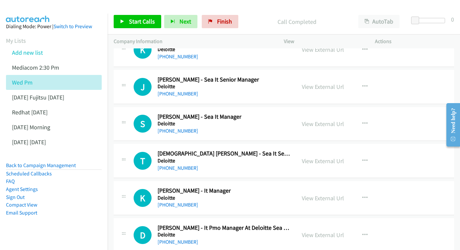
scroll to position [6490, 0]
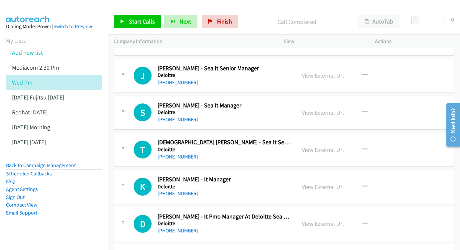
click at [317, 176] on div "View External Url View External Url Schedule/Manage Callback Start Calls Here R…" at bounding box center [344, 187] width 97 height 22
click at [317, 183] on link "View External Url" at bounding box center [323, 187] width 42 height 8
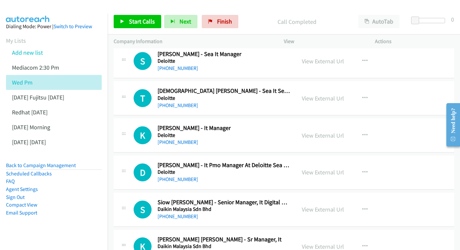
scroll to position [6529, 0]
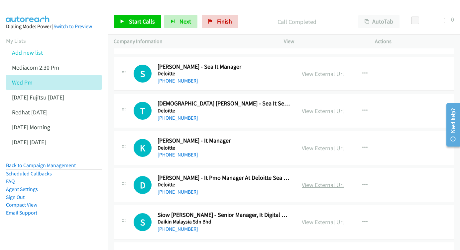
click at [326, 181] on link "View External Url" at bounding box center [323, 185] width 42 height 8
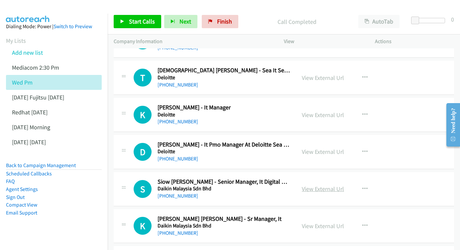
scroll to position [6564, 0]
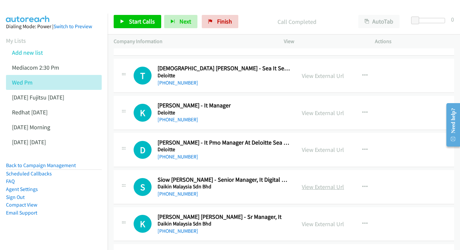
click at [317, 183] on link "View External Url" at bounding box center [323, 187] width 42 height 8
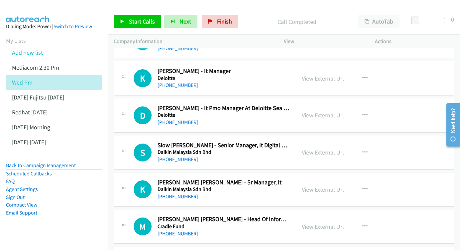
scroll to position [6602, 0]
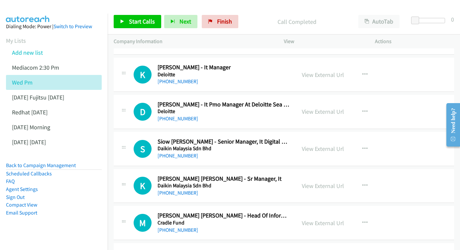
click at [330, 182] on div "View External Url" at bounding box center [323, 186] width 42 height 9
click at [326, 182] on link "View External Url" at bounding box center [323, 186] width 42 height 8
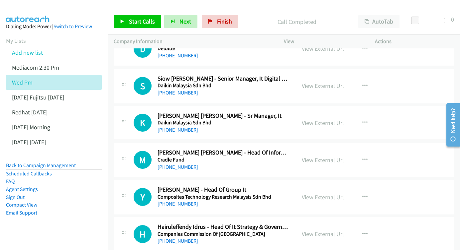
scroll to position [6667, 0]
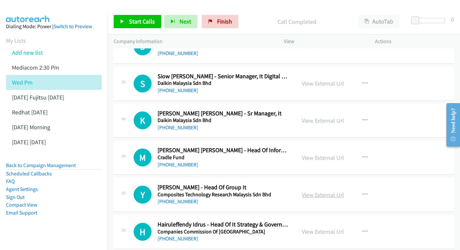
click at [308, 191] on link "View External Url" at bounding box center [323, 195] width 42 height 8
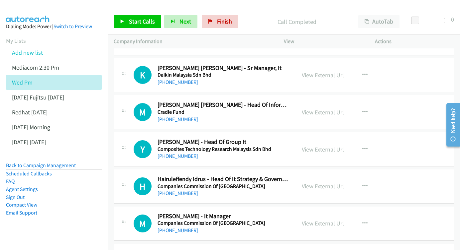
scroll to position [6713, 0]
click at [316, 176] on div "View External Url View External Url Schedule/Manage Callback Start Calls Here R…" at bounding box center [344, 187] width 97 height 22
click at [318, 183] on link "View External Url" at bounding box center [323, 187] width 42 height 8
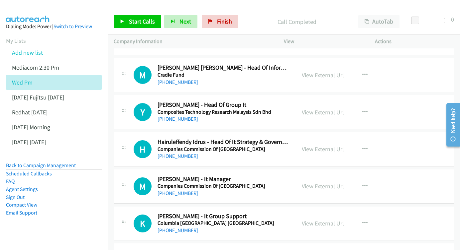
scroll to position [6750, 0]
click at [329, 182] on link "View External Url" at bounding box center [323, 186] width 42 height 8
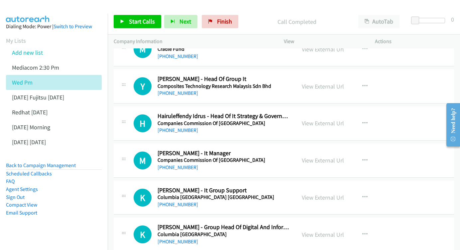
scroll to position [6778, 0]
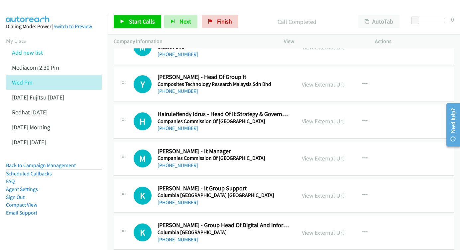
click at [308, 185] on div "View External Url View External Url Schedule/Manage Callback Start Calls Here R…" at bounding box center [344, 196] width 97 height 22
click at [310, 192] on link "View External Url" at bounding box center [323, 196] width 42 height 8
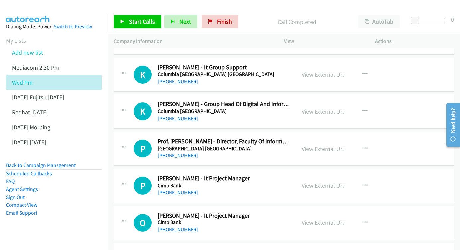
scroll to position [6900, 0]
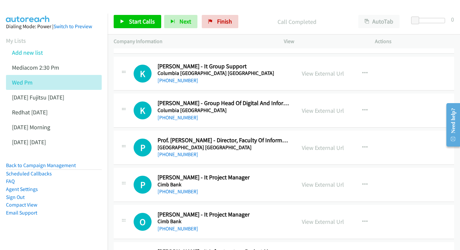
click at [316, 174] on div "View External Url View External Url Schedule/Manage Callback Start Calls Here R…" at bounding box center [344, 185] width 97 height 22
click at [316, 181] on link "View External Url" at bounding box center [323, 185] width 42 height 8
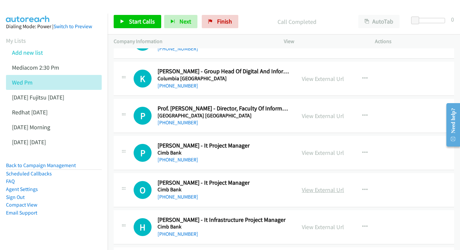
click at [326, 186] on link "View External Url" at bounding box center [323, 190] width 42 height 8
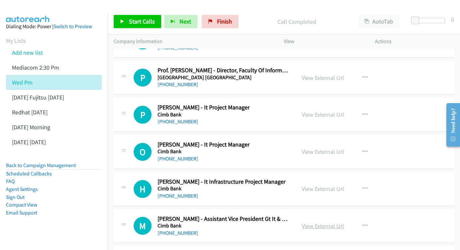
scroll to position [6974, 0]
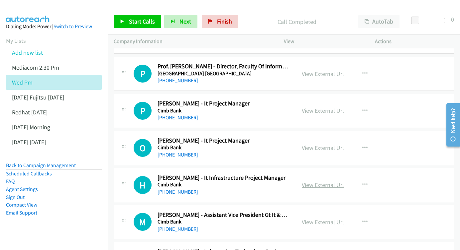
click at [326, 181] on link "View External Url" at bounding box center [323, 185] width 42 height 8
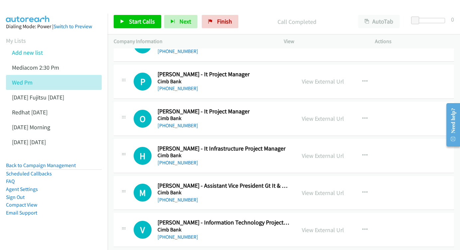
scroll to position [7003, 0]
click at [316, 190] on link "View External Url" at bounding box center [323, 194] width 42 height 8
click at [317, 220] on div "View External Url View External Url Schedule/Manage Callback Start Calls Here R…" at bounding box center [344, 231] width 97 height 22
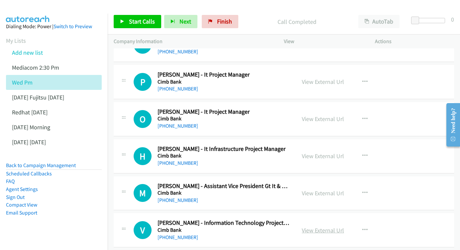
click at [317, 227] on link "View External Url" at bounding box center [323, 231] width 42 height 8
